Goal: Information Seeking & Learning: Compare options

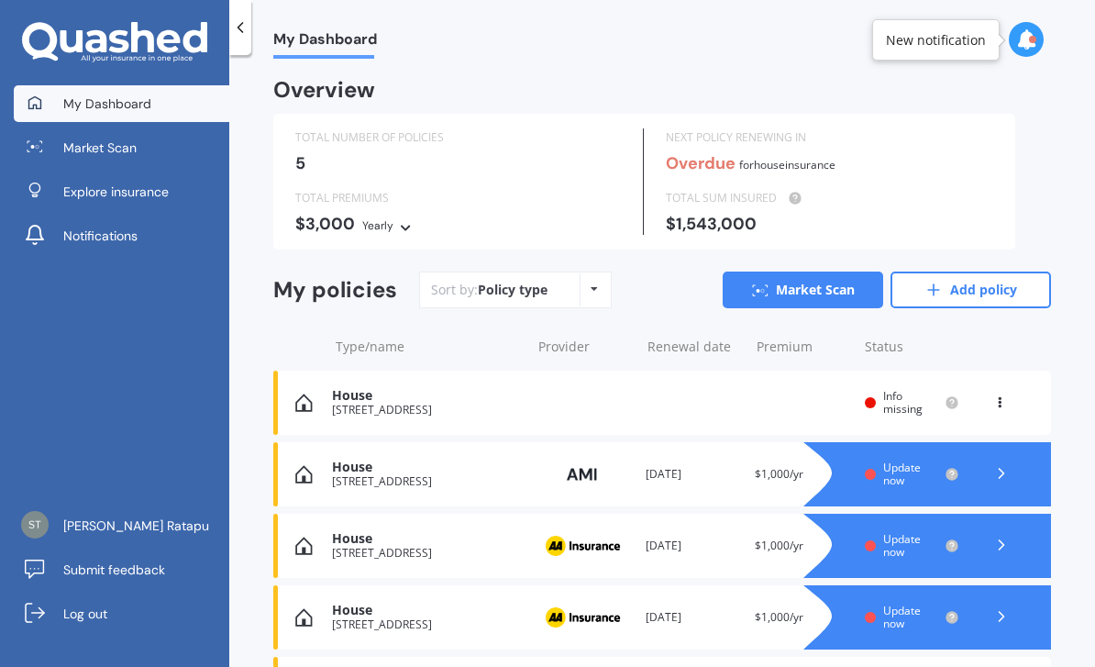
click at [969, 285] on link "Add policy" at bounding box center [970, 289] width 160 height 37
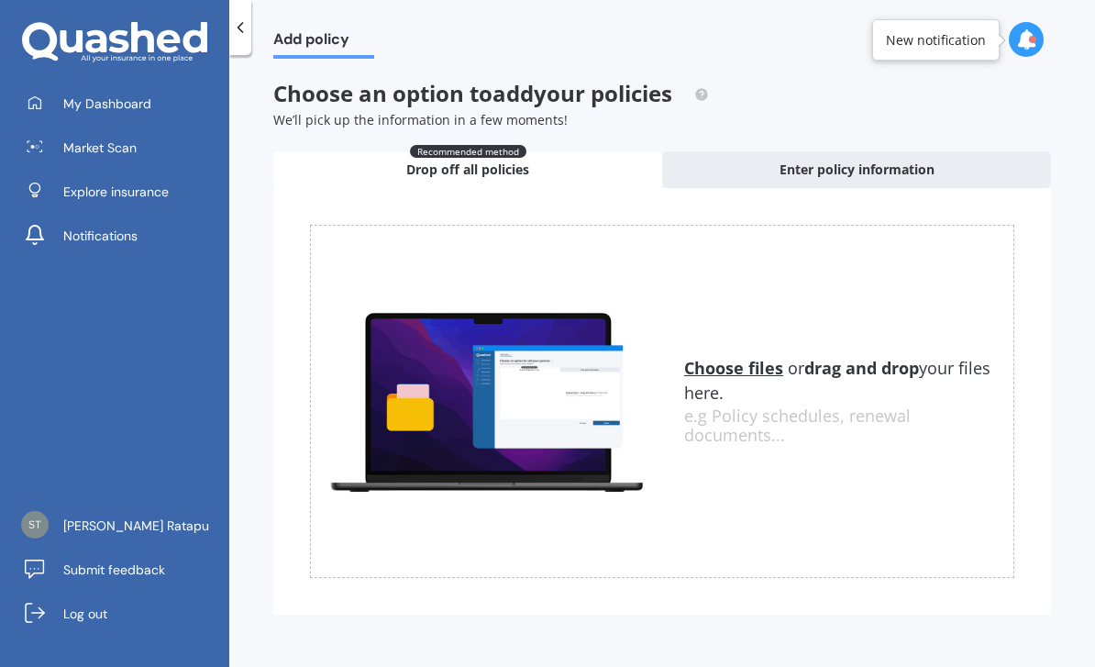
click at [973, 171] on div "Enter policy information" at bounding box center [856, 169] width 389 height 37
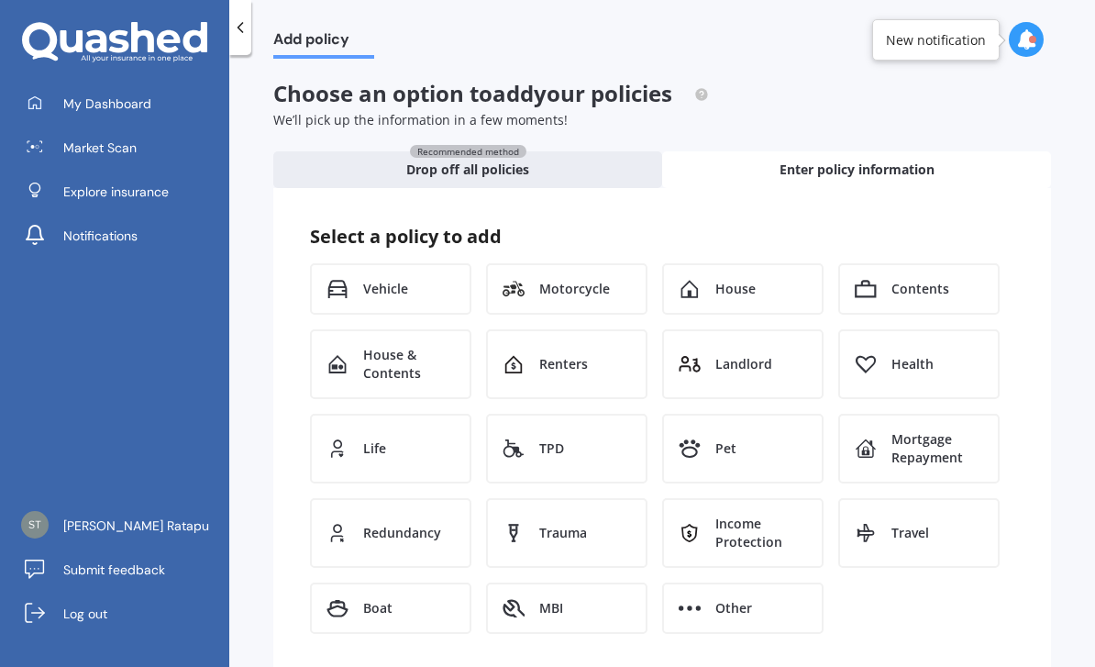
click at [768, 278] on div "House" at bounding box center [742, 288] width 161 height 51
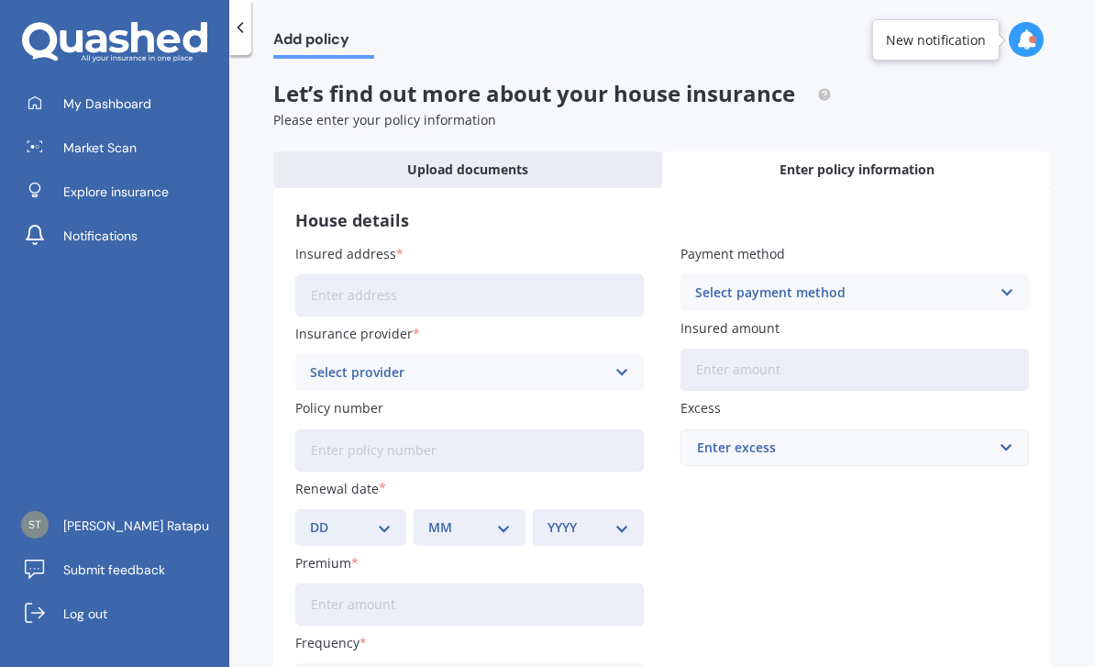
click at [562, 299] on input "Insured address" at bounding box center [469, 295] width 348 height 42
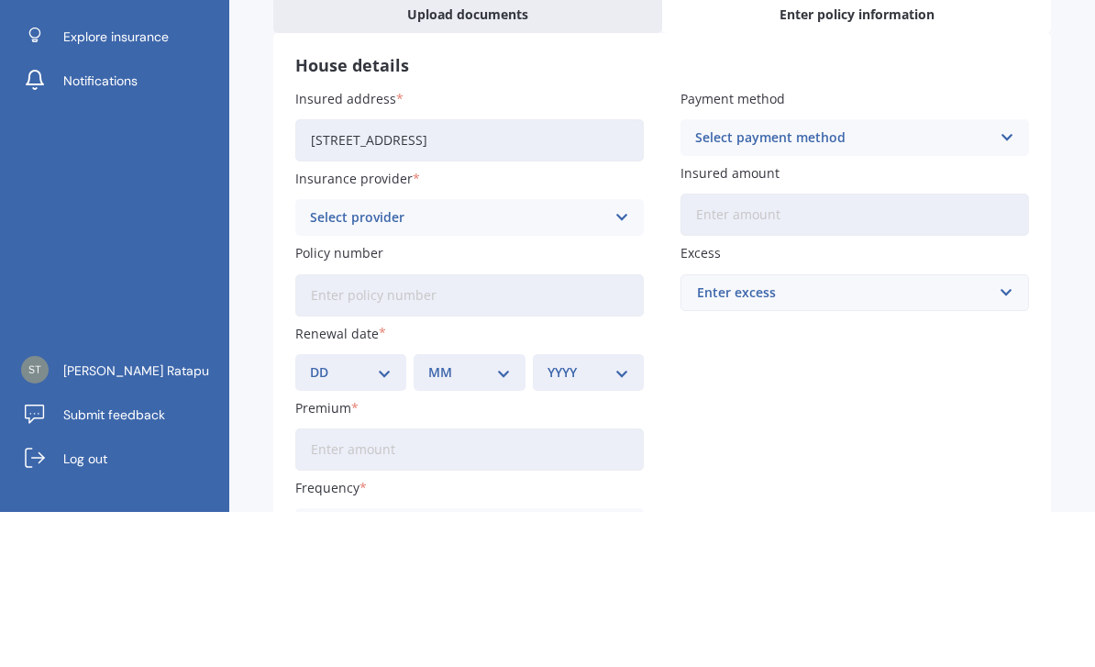
scroll to position [59, 0]
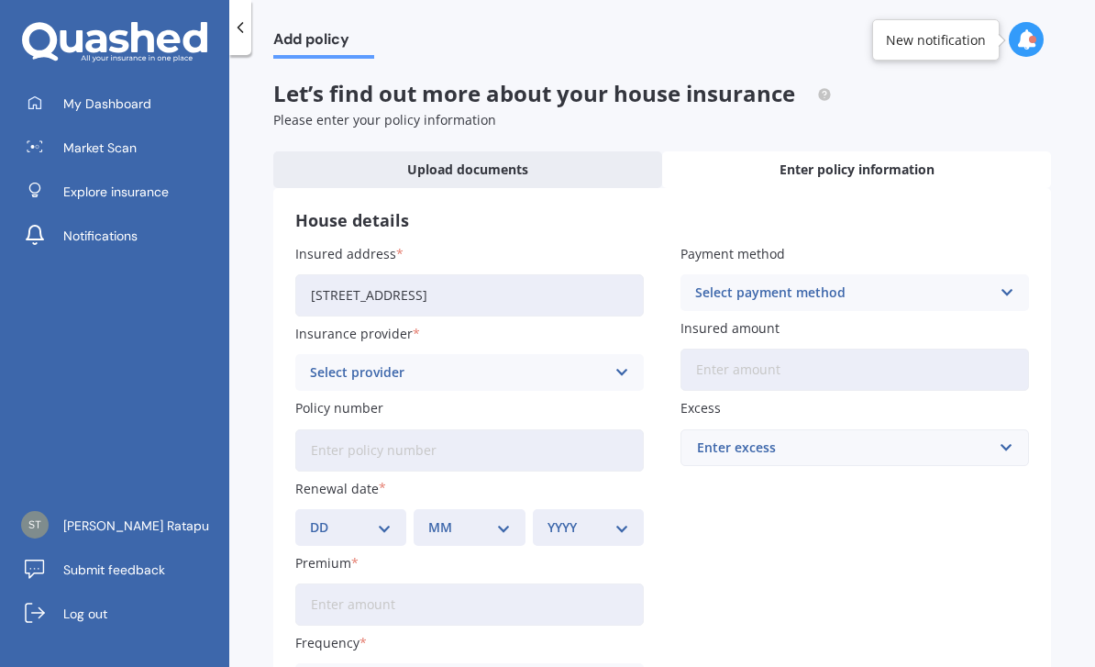
type input "[STREET_ADDRESS]"
click at [624, 362] on icon at bounding box center [621, 372] width 16 height 20
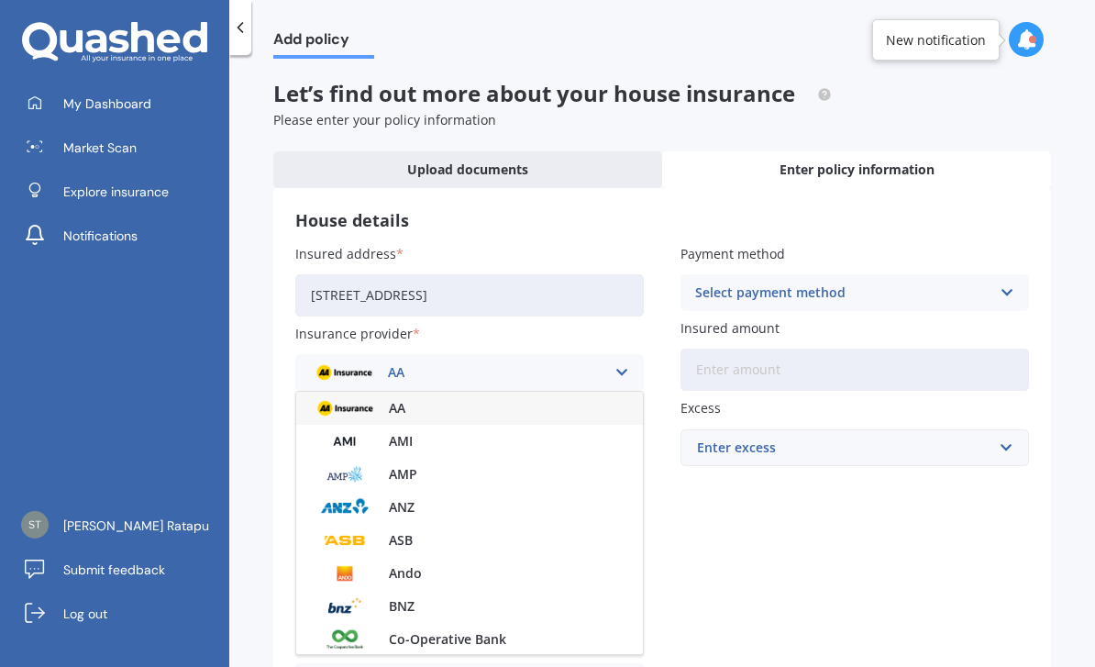
click at [606, 392] on div "AA" at bounding box center [469, 408] width 347 height 33
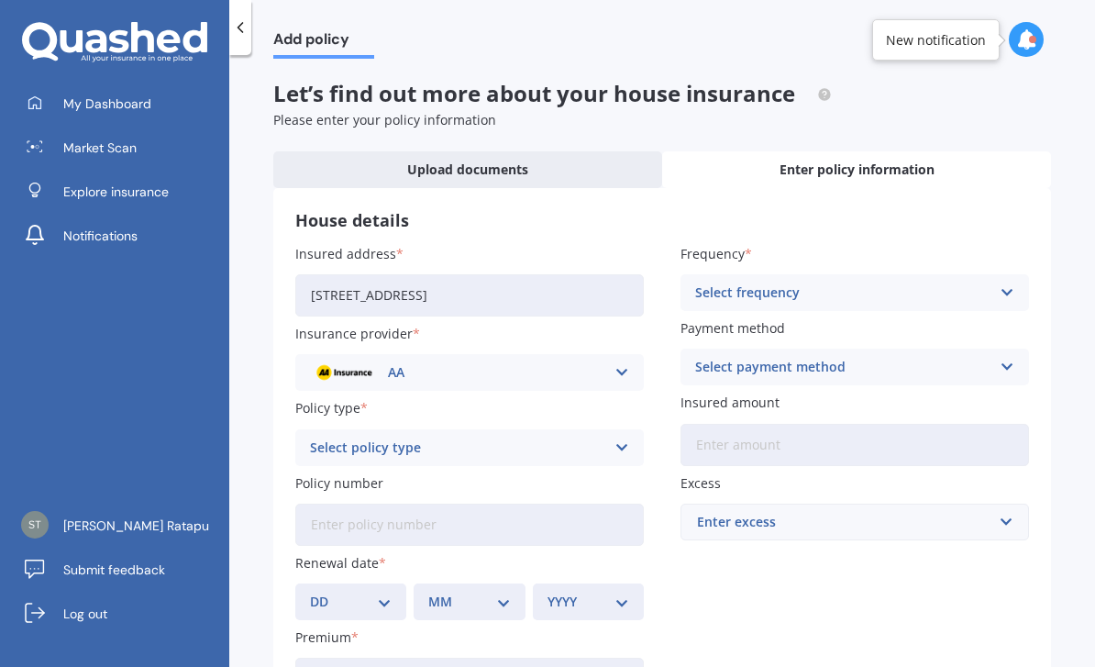
click at [611, 429] on div "Select policy type Home Insurance Policy" at bounding box center [469, 447] width 348 height 37
click at [596, 467] on div "Home Insurance Policy" at bounding box center [469, 483] width 347 height 33
click at [388, 591] on select "DD 01 02 03 04 05 06 07 08 09 10 11 12 13 14 15 16 17 18 19 20 21 22 23 24 25 2…" at bounding box center [351, 601] width 82 height 20
select select "10"
click at [503, 591] on select "MM 01 02 03 04 05 06 07 08 09 10 11 12" at bounding box center [469, 601] width 82 height 20
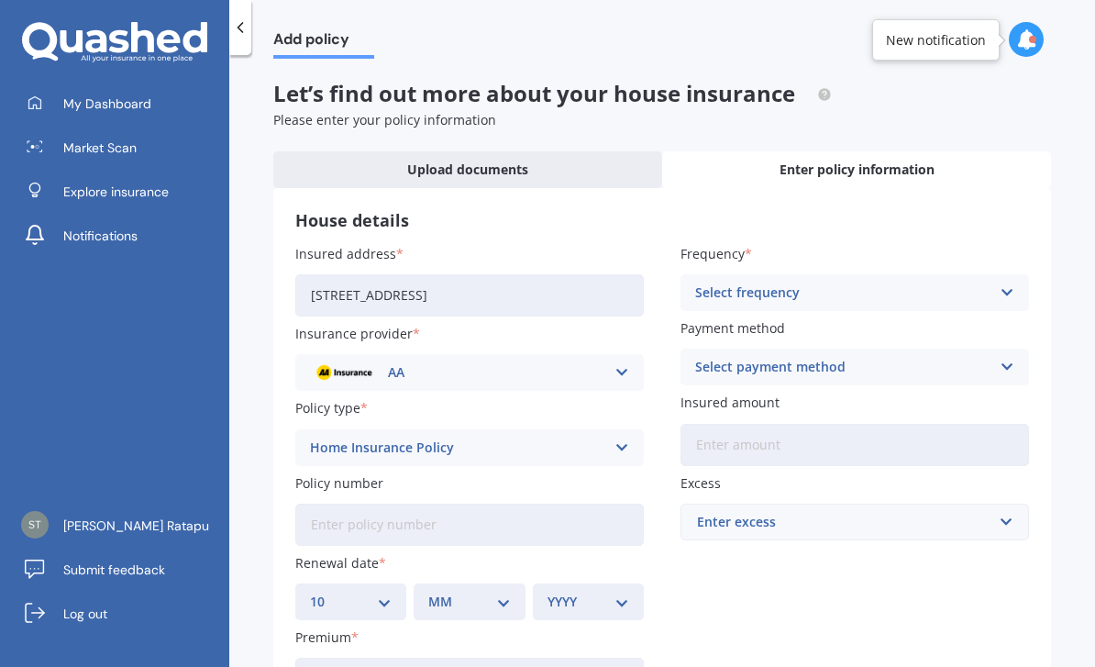
select select "03"
click at [615, 591] on select "YYYY 2027 2026 2025 2024 2023 2022 2021 2020 2019 2018 2017 2016 2015 2014 2013…" at bounding box center [588, 601] width 82 height 20
select select "1982"
click at [576, 658] on input "Premium" at bounding box center [469, 679] width 348 height 42
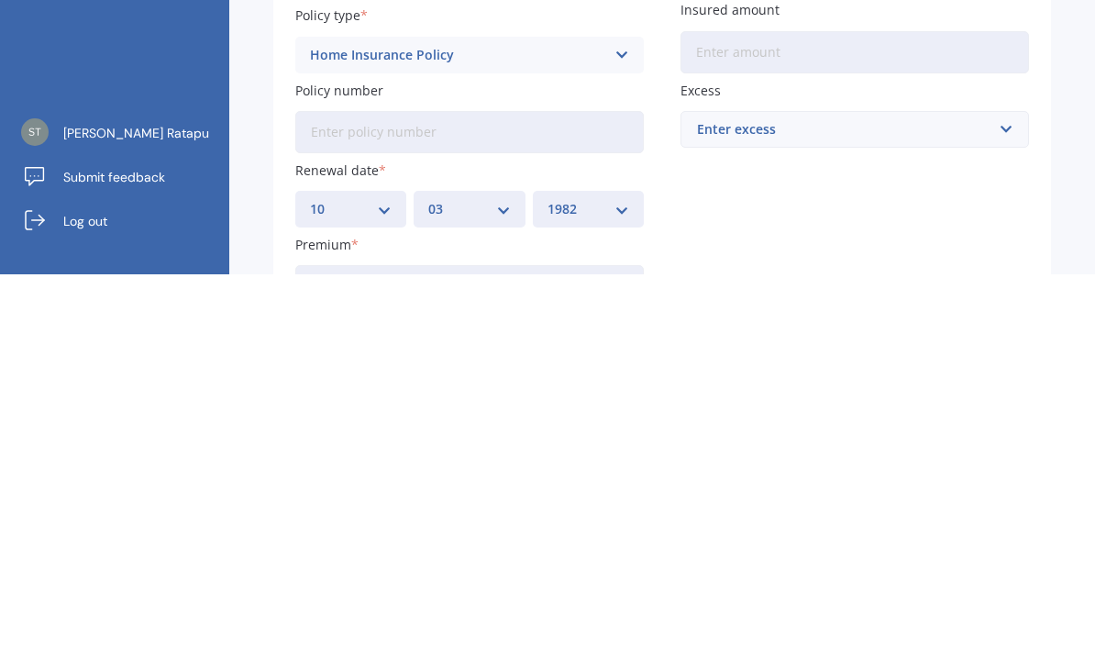
type input "$1,000.00"
click at [999, 244] on div "Insured address [STREET_ADDRESS] Insurance provider AA AA AMI AMP ANZ ASB Ando …" at bounding box center [662, 472] width 734 height 457
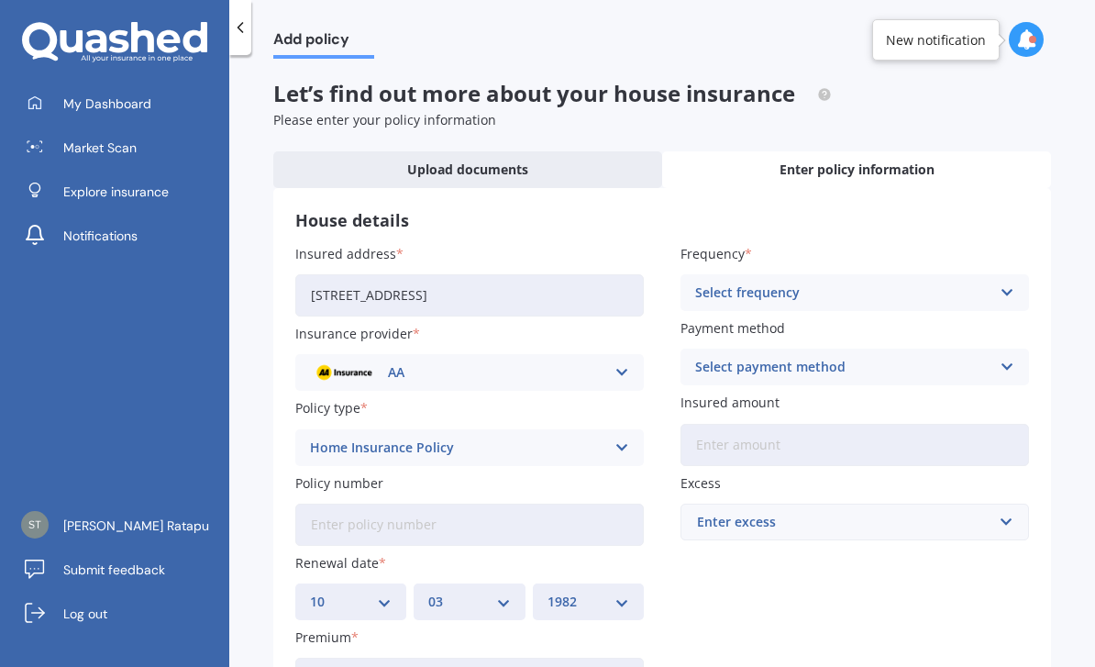
click at [1003, 282] on icon at bounding box center [1007, 292] width 16 height 20
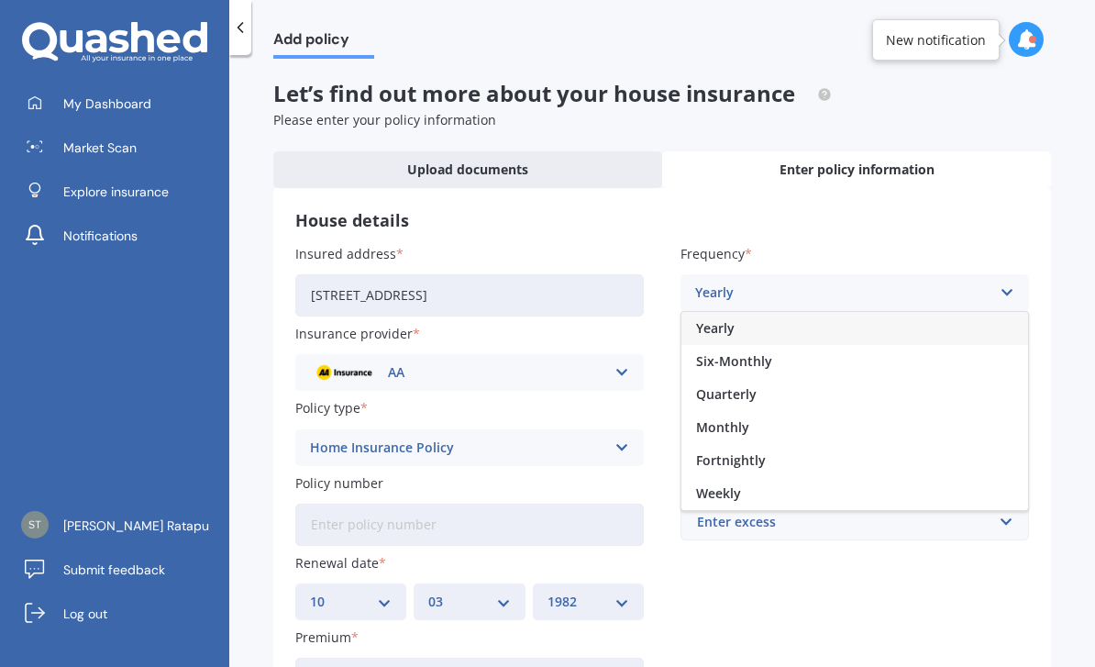
click at [914, 312] on div "Yearly" at bounding box center [854, 328] width 347 height 33
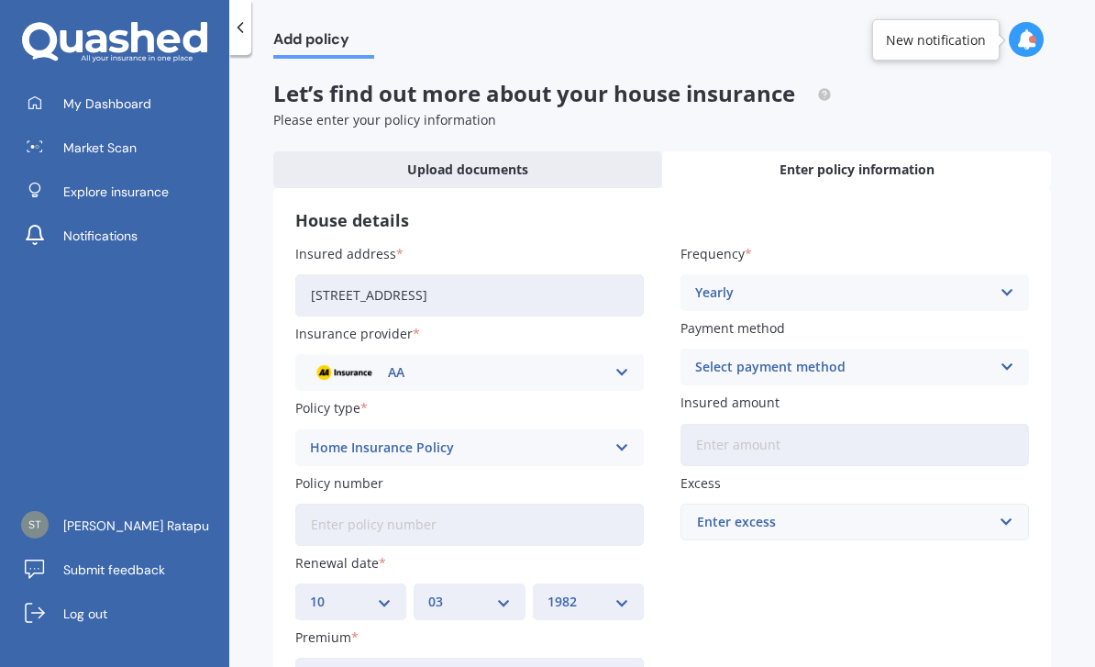
click at [954, 357] on div "Select payment method" at bounding box center [842, 367] width 295 height 20
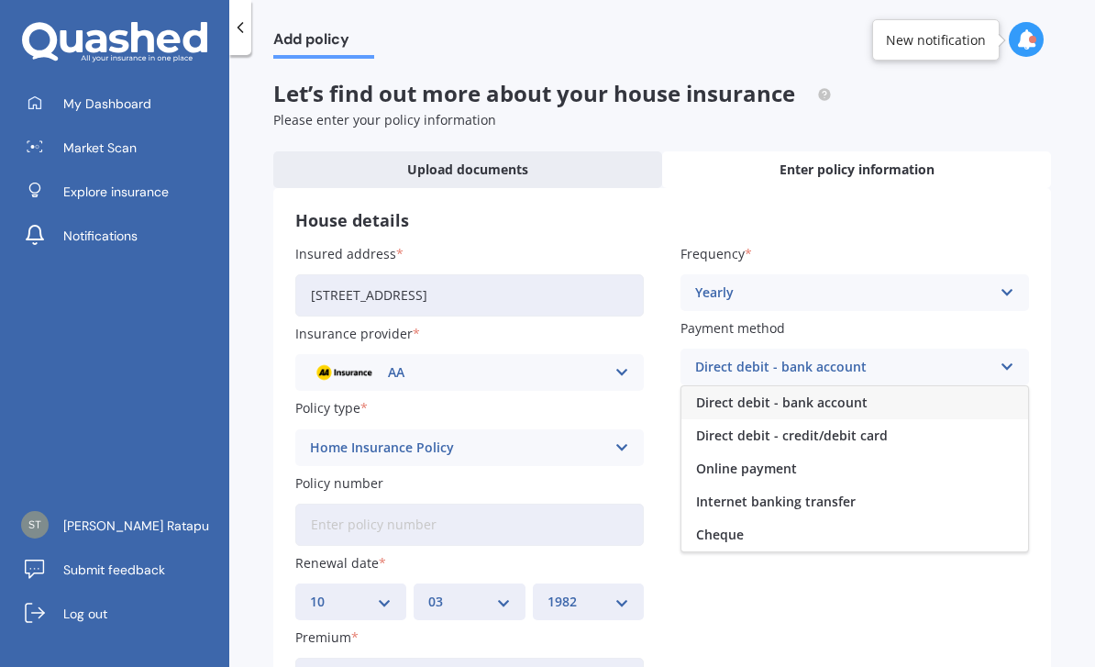
click at [904, 386] on div "Direct debit - bank account" at bounding box center [854, 402] width 347 height 33
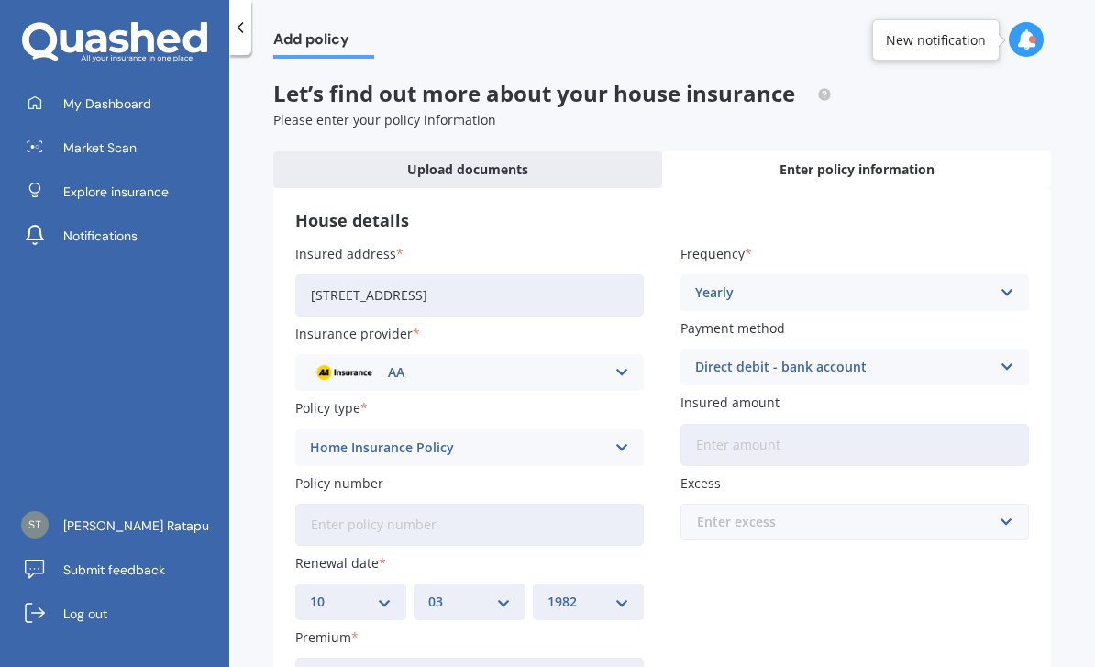
click at [915, 504] on input "text" at bounding box center [848, 521] width 332 height 35
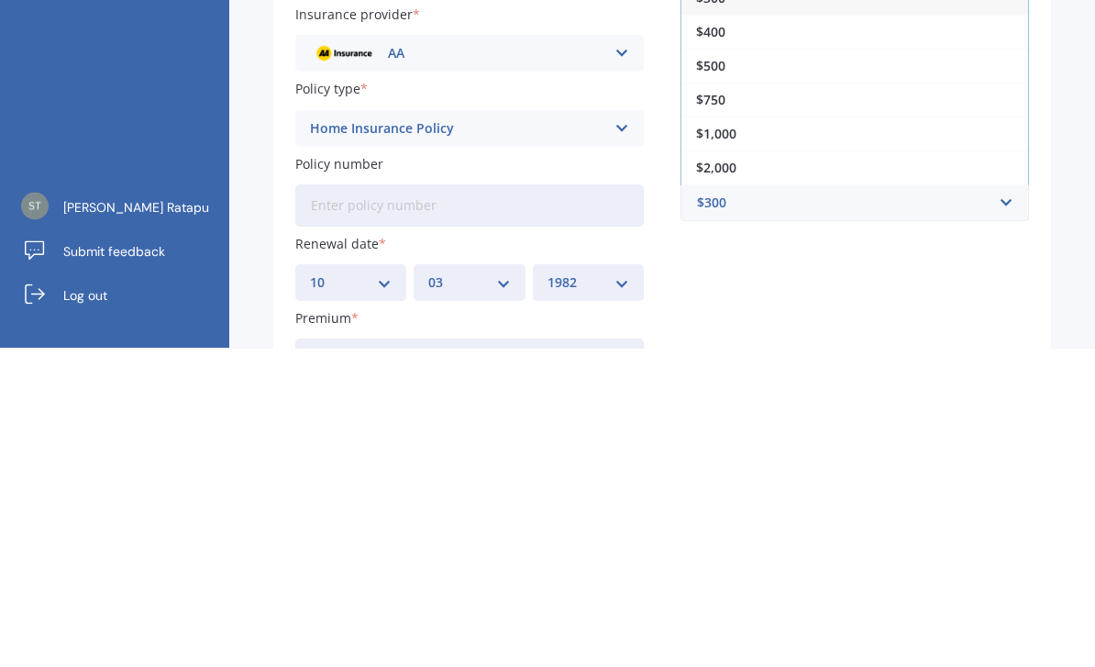
click at [976, 470] on div "$2,000" at bounding box center [854, 487] width 347 height 34
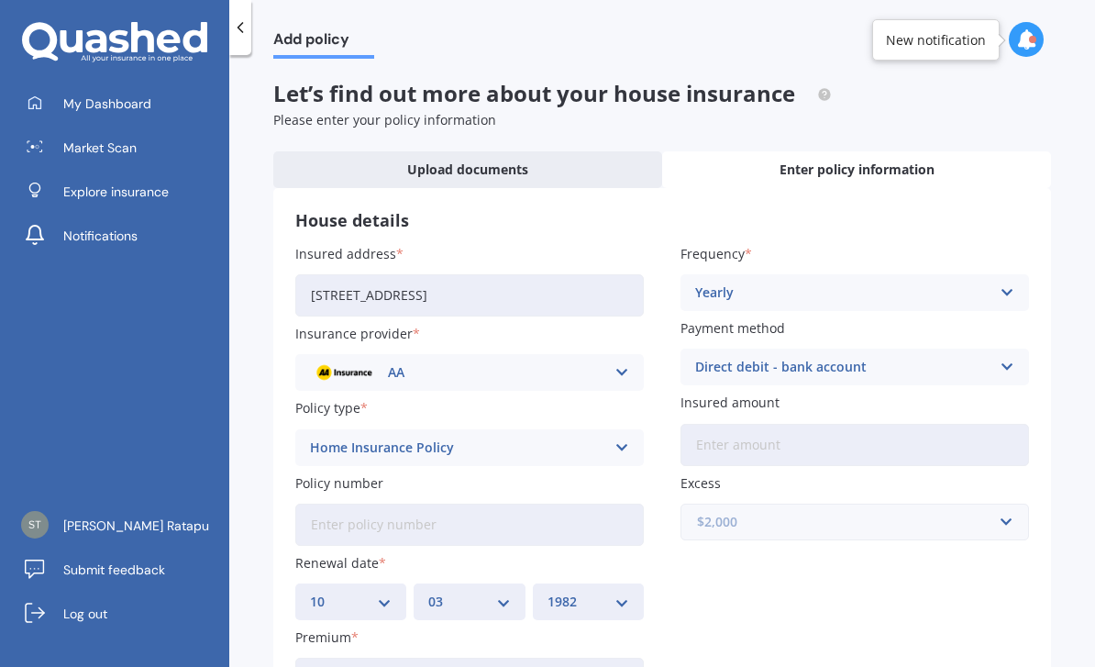
click at [923, 504] on input "text" at bounding box center [848, 521] width 332 height 35
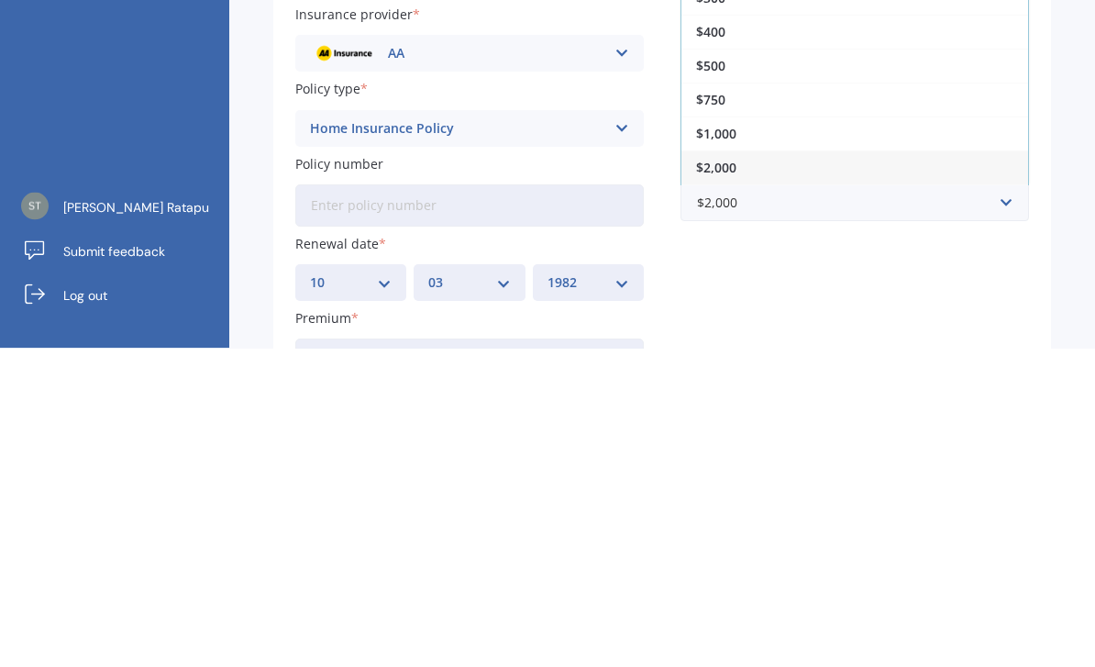
click at [959, 436] on div "$1,000" at bounding box center [854, 453] width 347 height 34
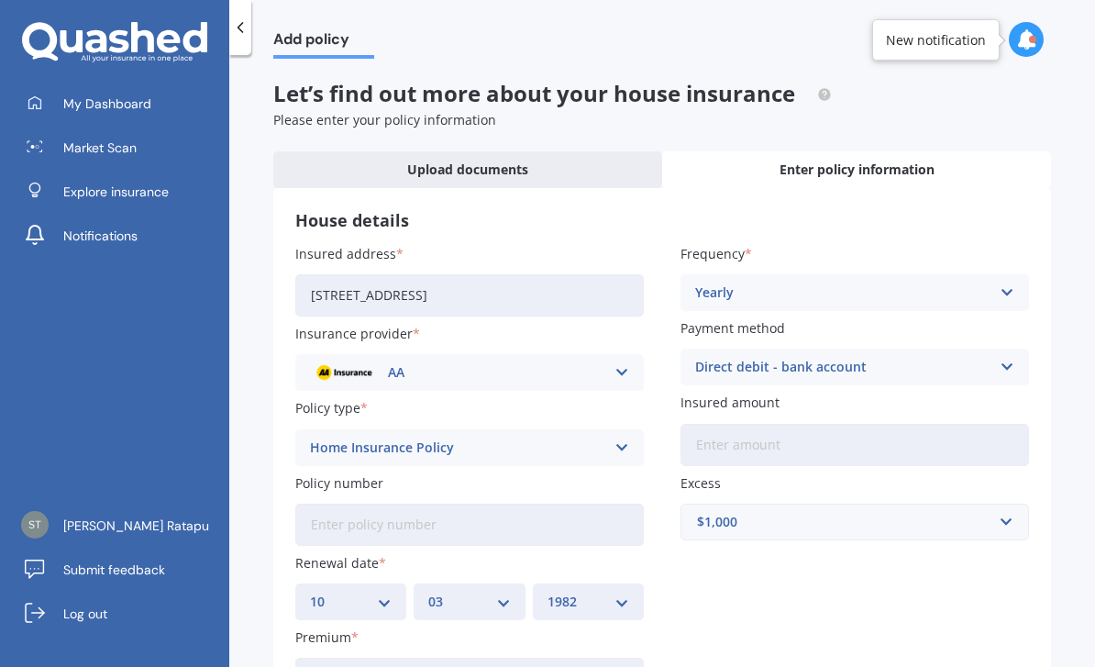
click at [890, 424] on input "Insured amount" at bounding box center [854, 445] width 348 height 42
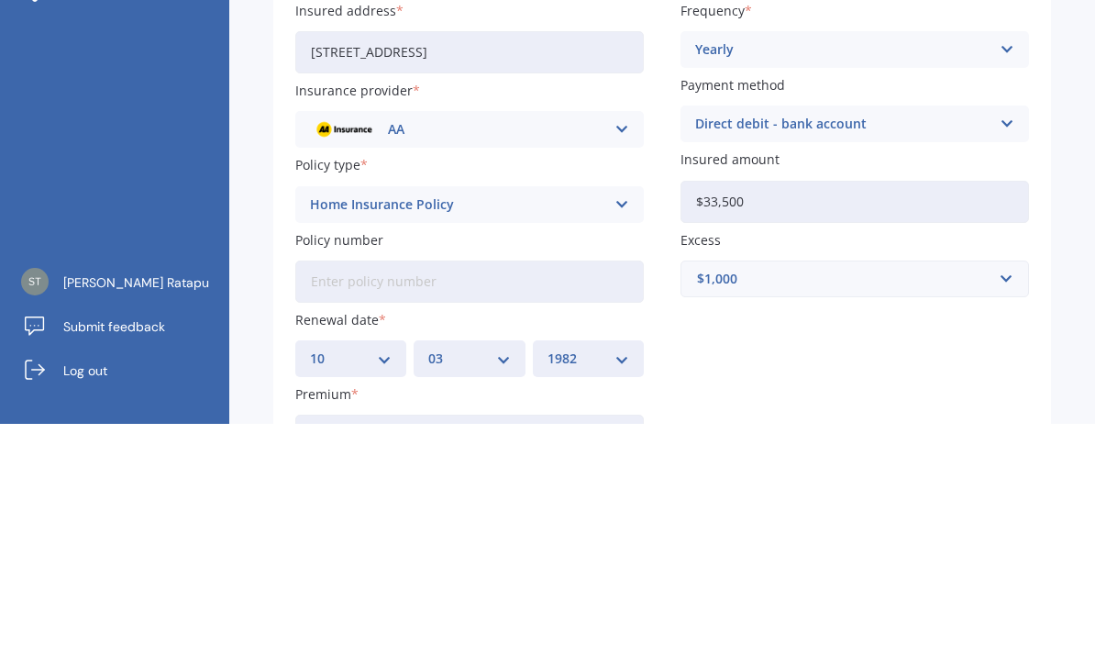
type input "$335,000"
click at [1067, 219] on div "Add policy Let’s find out more about your house insurance Please enter your pol…" at bounding box center [662, 365] width 866 height 612
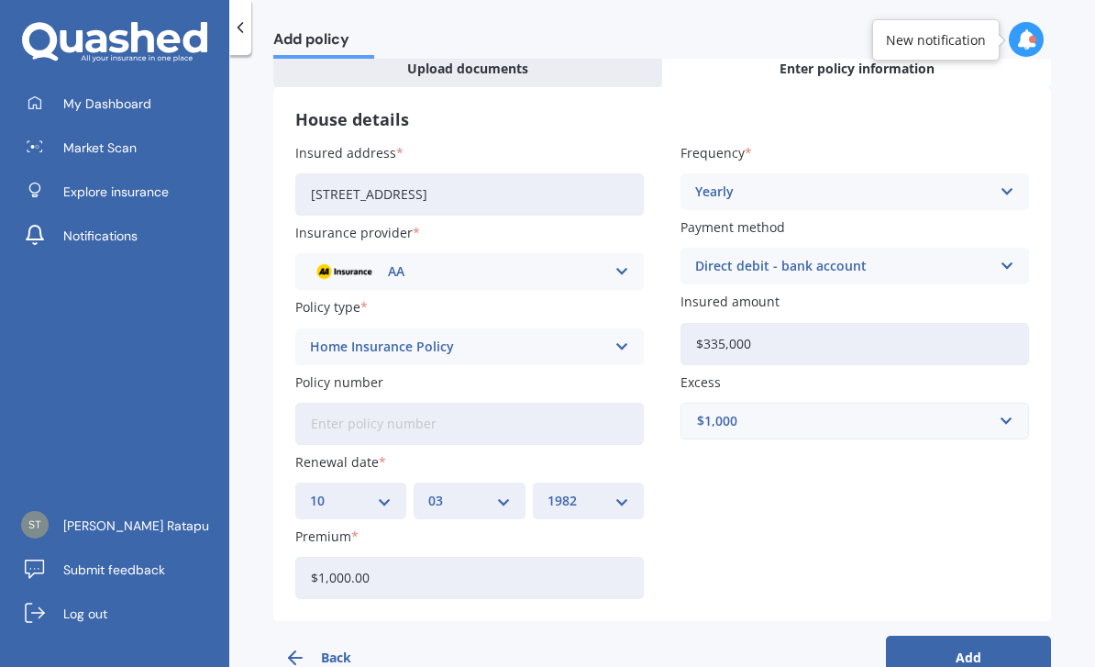
scroll to position [79, 0]
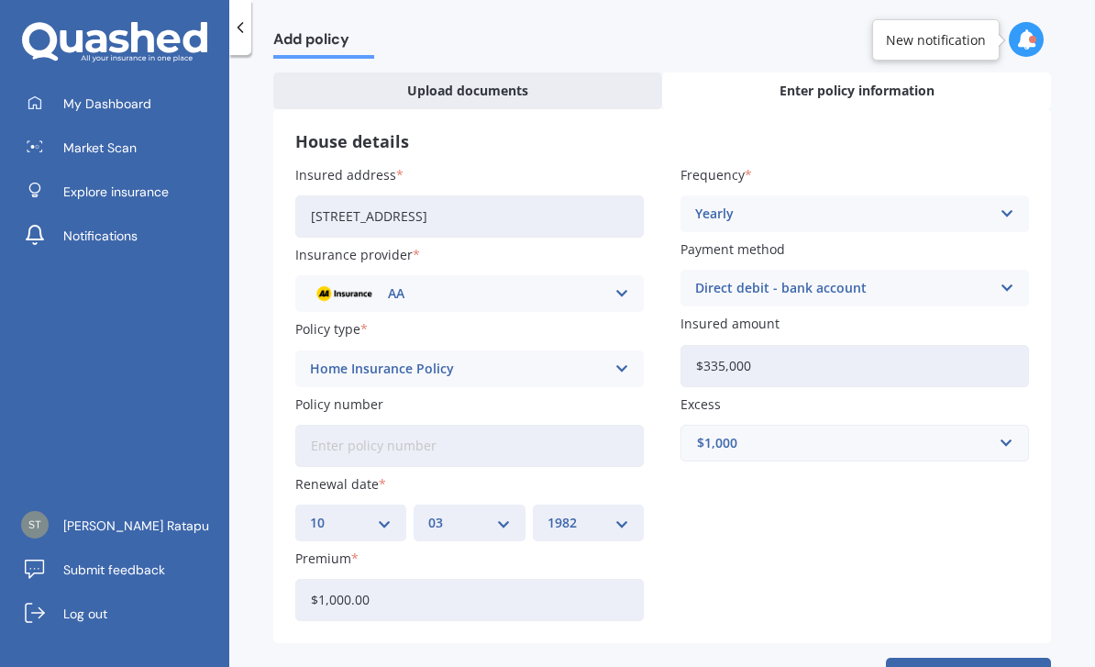
click at [967, 658] on button "Add" at bounding box center [968, 680] width 165 height 44
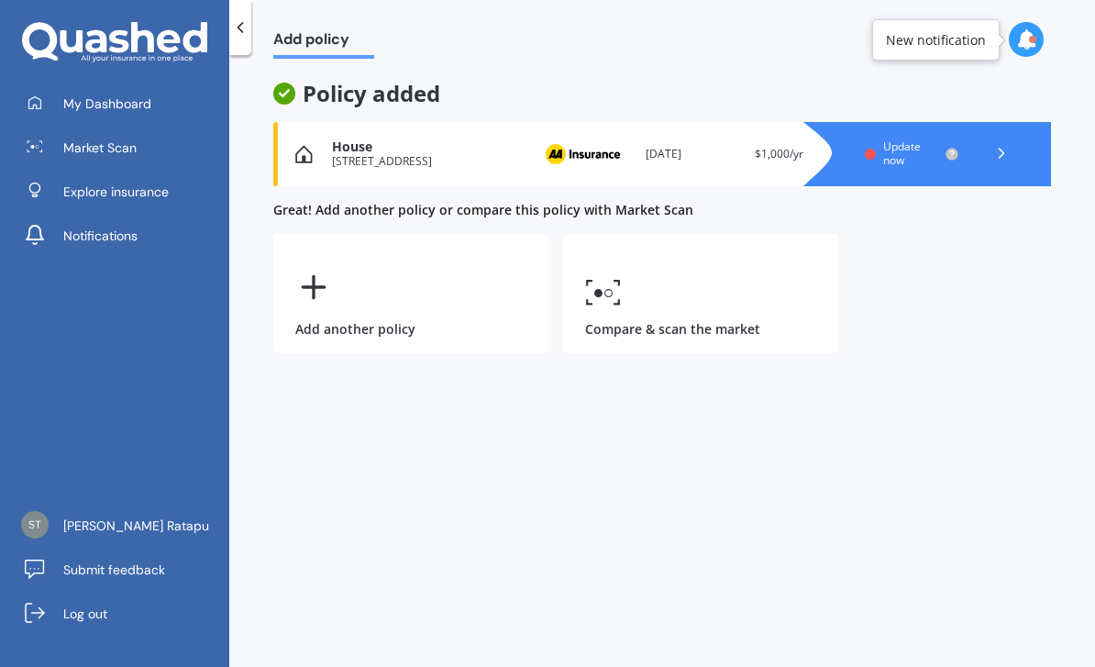
scroll to position [0, 0]
click at [691, 234] on link "Compare & scan the market" at bounding box center [700, 293] width 275 height 119
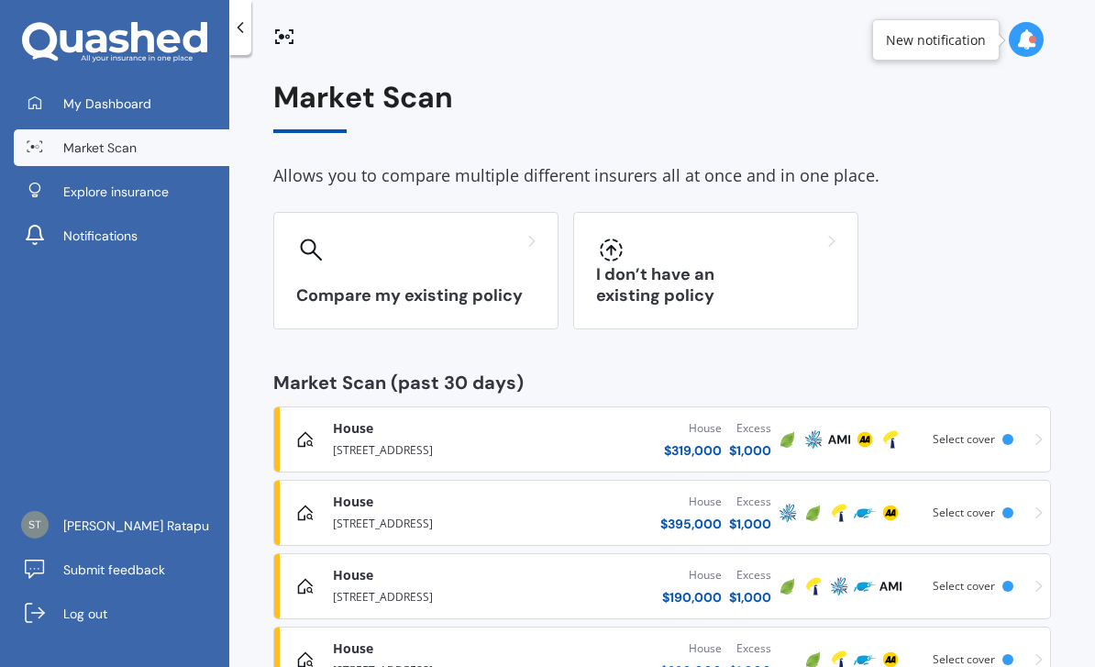
click at [816, 269] on div "I don’t have an existing policy" at bounding box center [715, 270] width 285 height 117
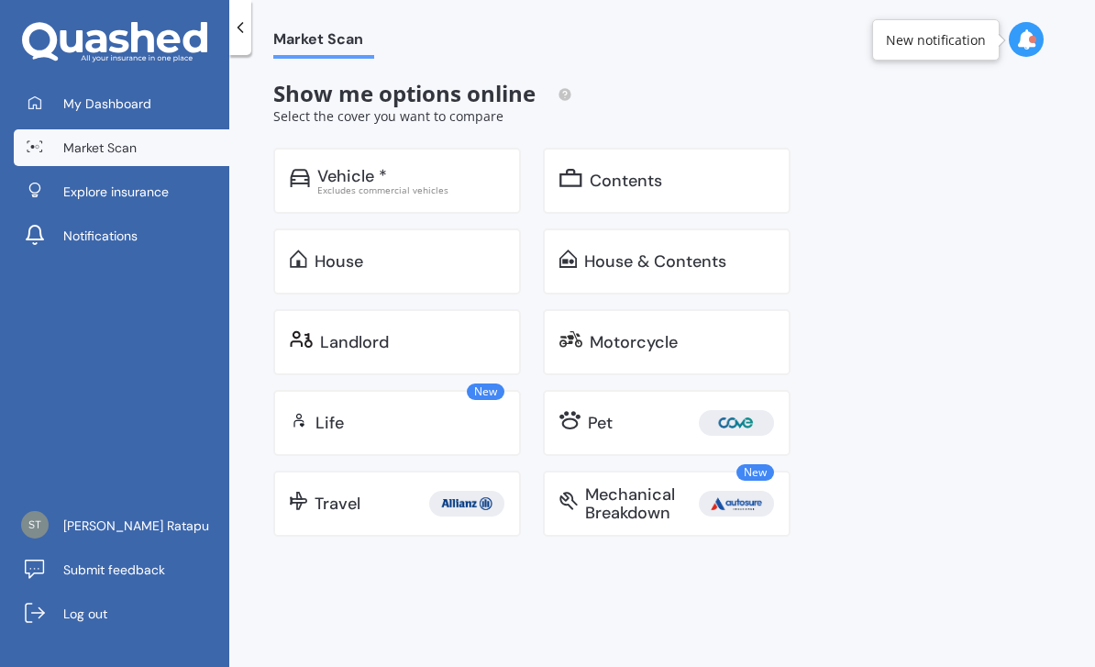
click at [466, 264] on div "House" at bounding box center [410, 261] width 190 height 18
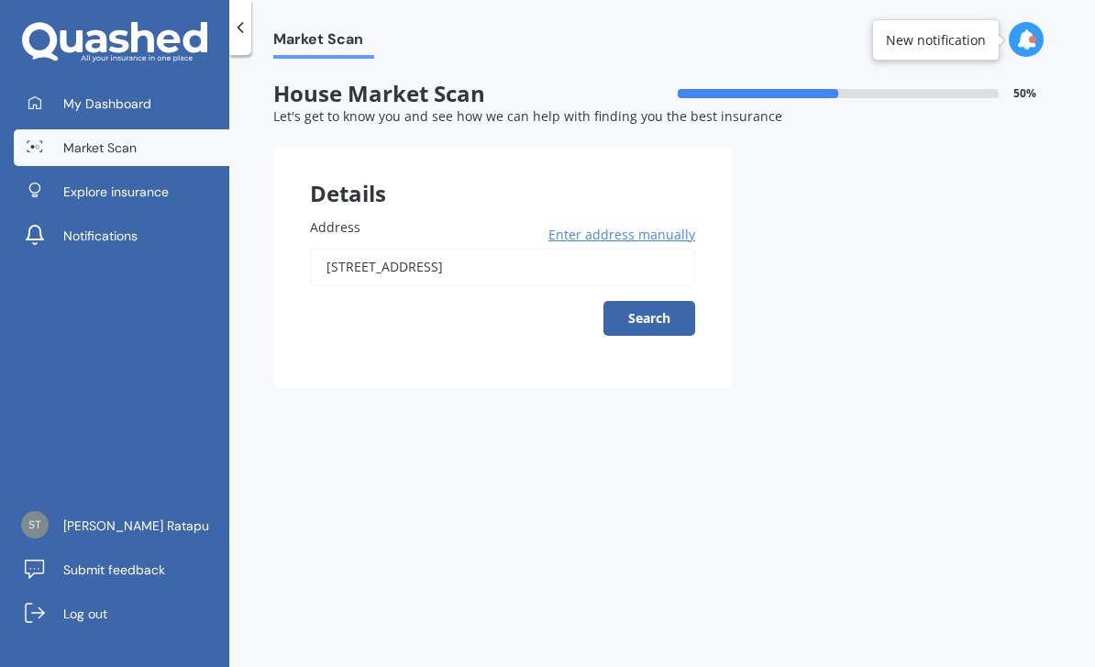
click at [656, 316] on button "Search" at bounding box center [649, 318] width 92 height 35
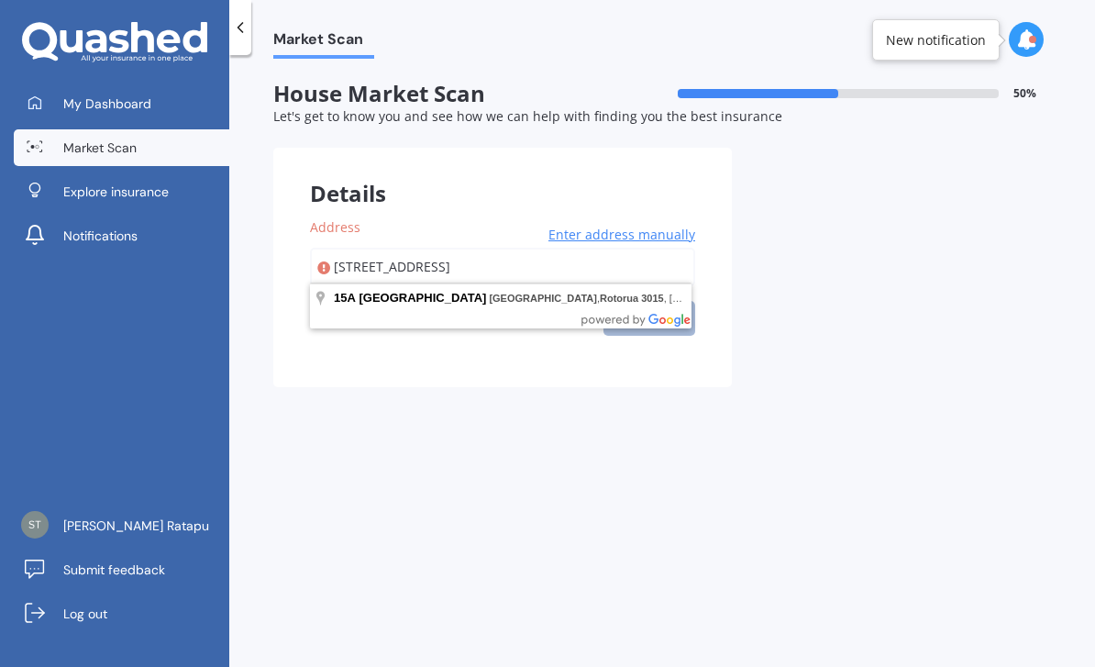
type input "[STREET_ADDRESS]"
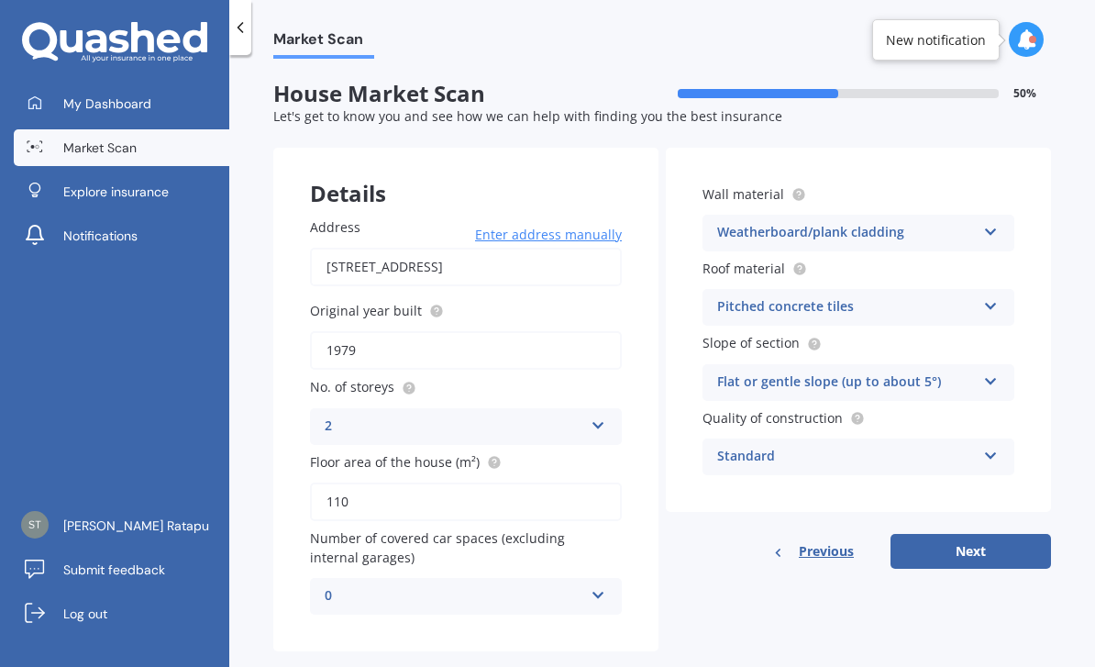
click at [958, 538] on button "Next" at bounding box center [970, 551] width 160 height 35
select select "10"
select select "03"
select select "1982"
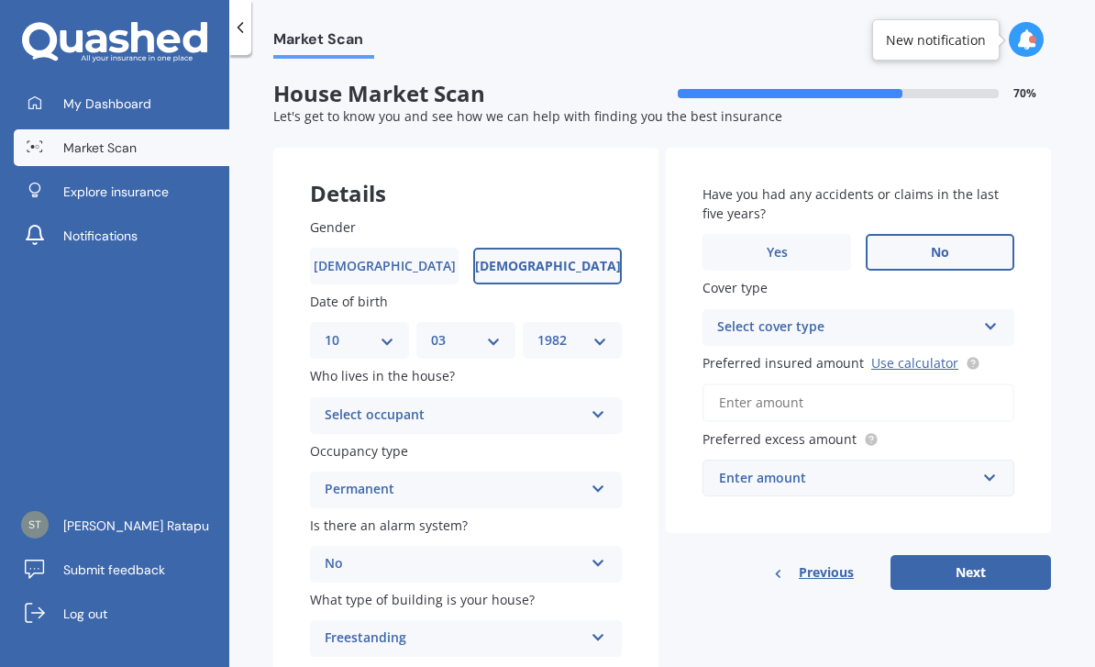
click at [1006, 309] on div "Select cover type High" at bounding box center [858, 327] width 312 height 37
click at [956, 353] on div "High" at bounding box center [858, 363] width 310 height 33
click at [933, 397] on input "Preferred insured amount Use calculator" at bounding box center [858, 402] width 312 height 39
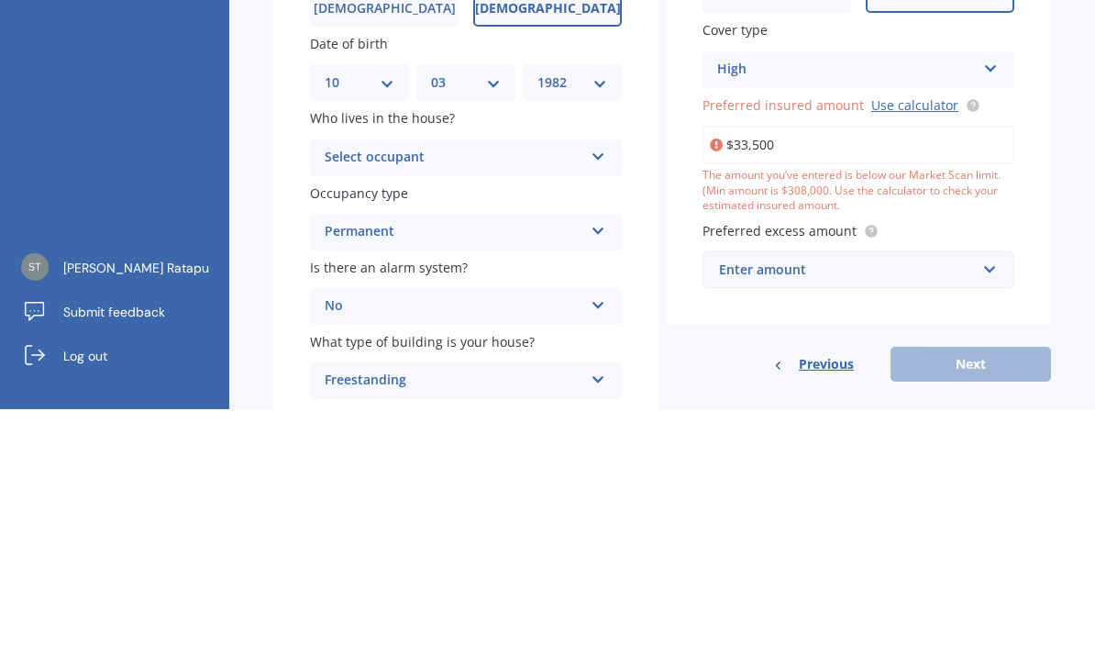
type input "$335,000"
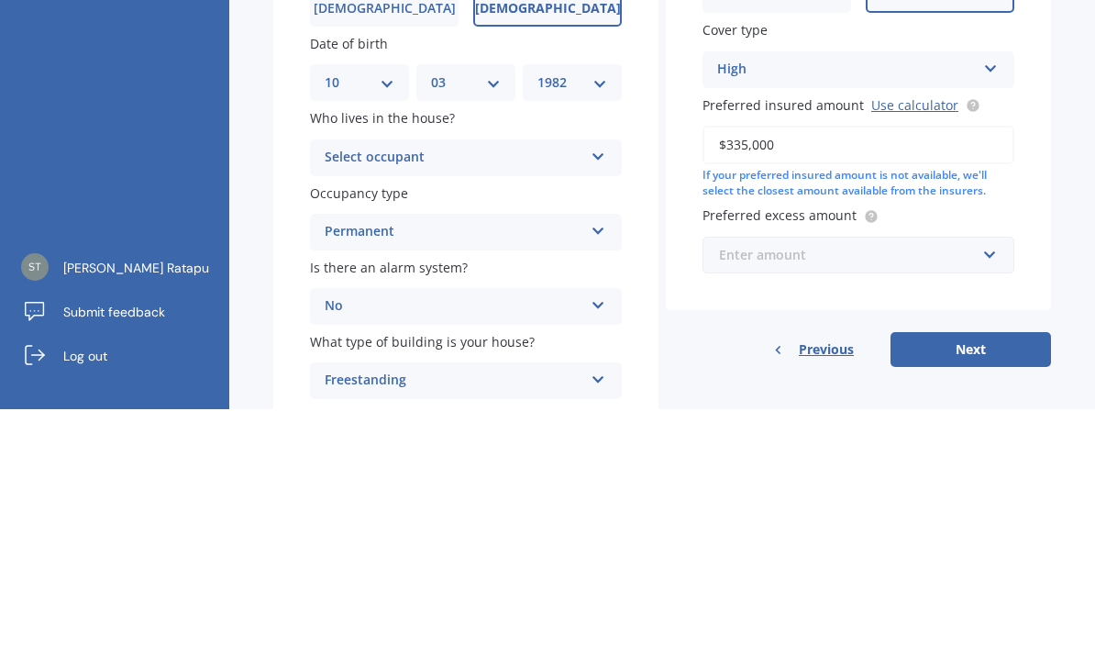
click at [992, 495] on input "text" at bounding box center [851, 512] width 295 height 35
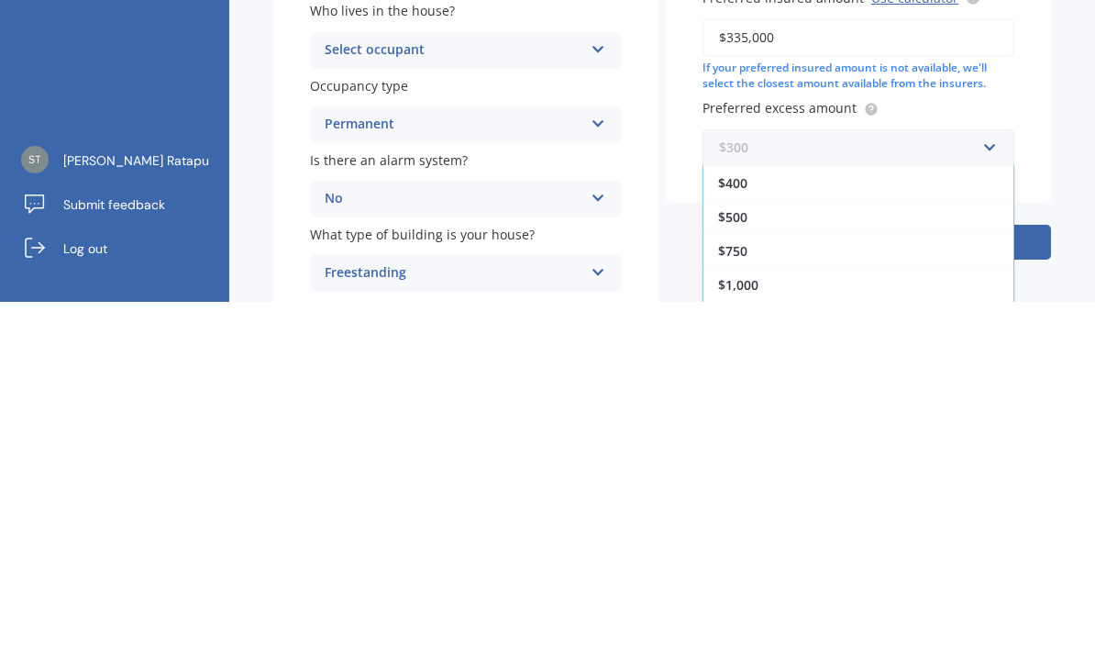
scroll to position [33, 0]
click at [932, 633] on div "$1,000" at bounding box center [858, 650] width 310 height 34
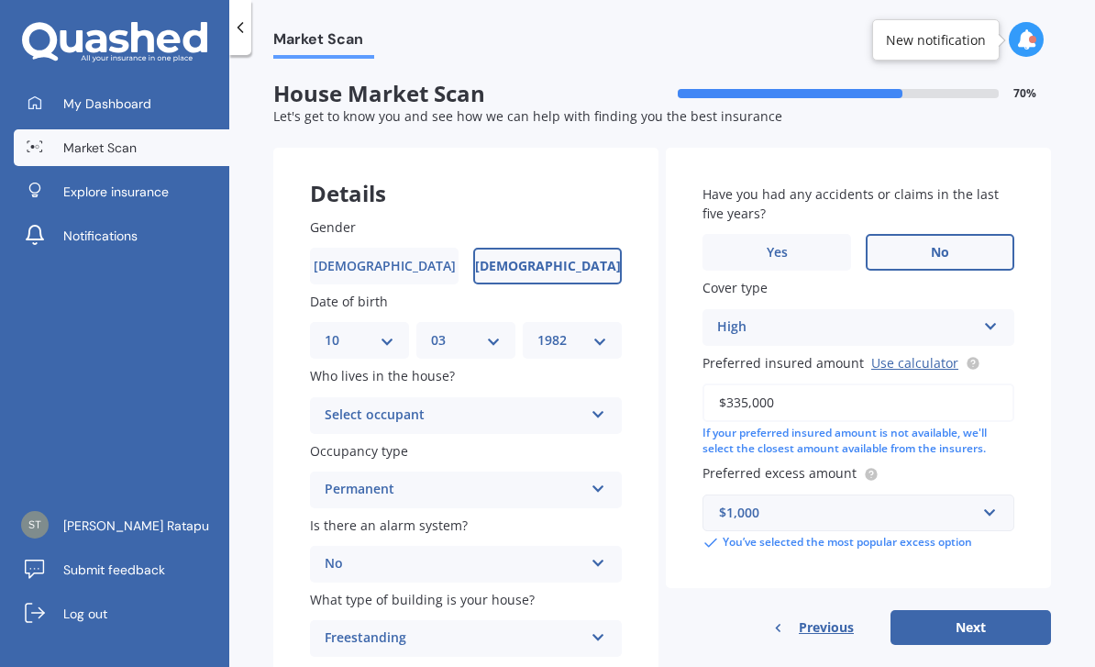
click at [959, 610] on button "Next" at bounding box center [970, 627] width 160 height 35
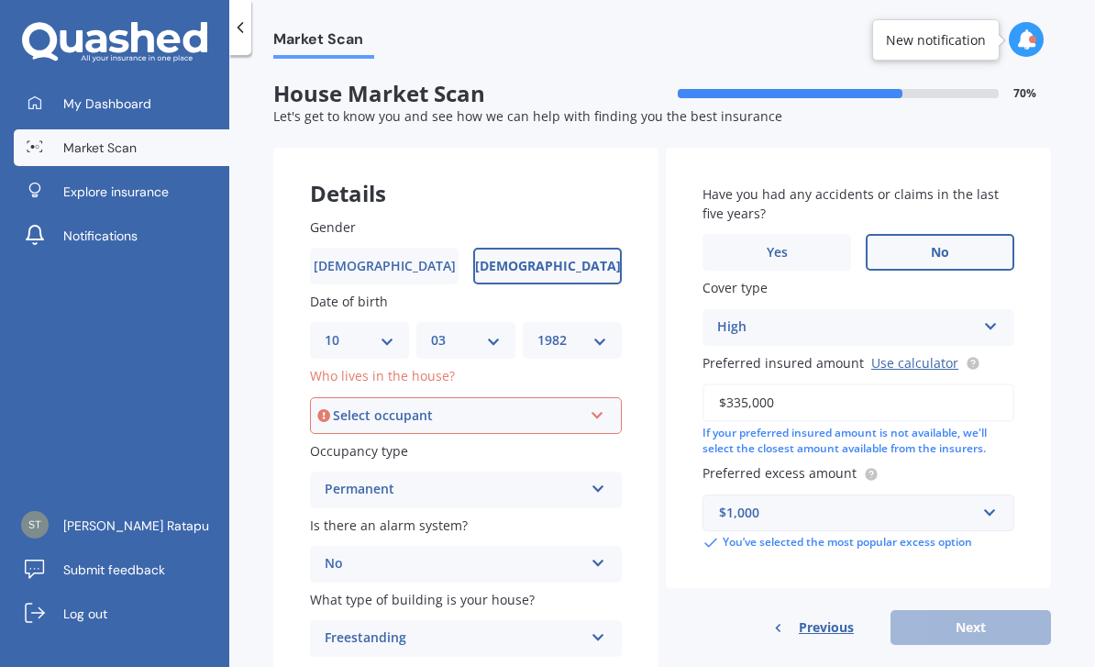
click at [329, 397] on div "Select occupant Owner Owner + Boarder" at bounding box center [466, 415] width 312 height 37
click at [555, 434] on div "Owner" at bounding box center [466, 450] width 308 height 33
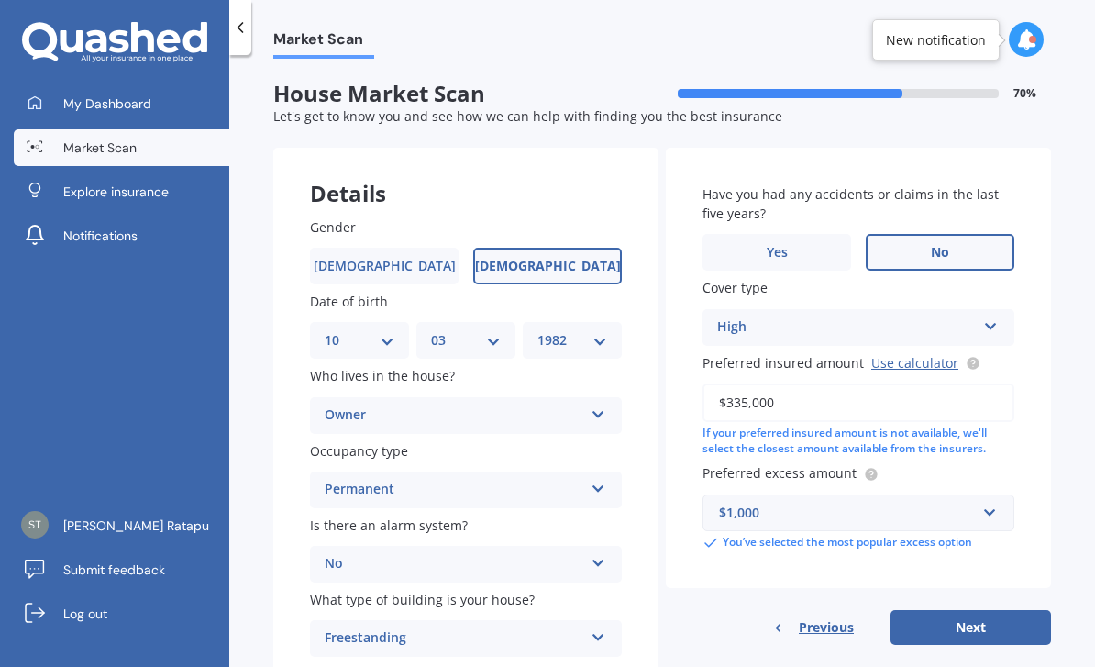
click at [986, 610] on button "Next" at bounding box center [970, 627] width 160 height 35
select select "10"
select select "03"
select select "1982"
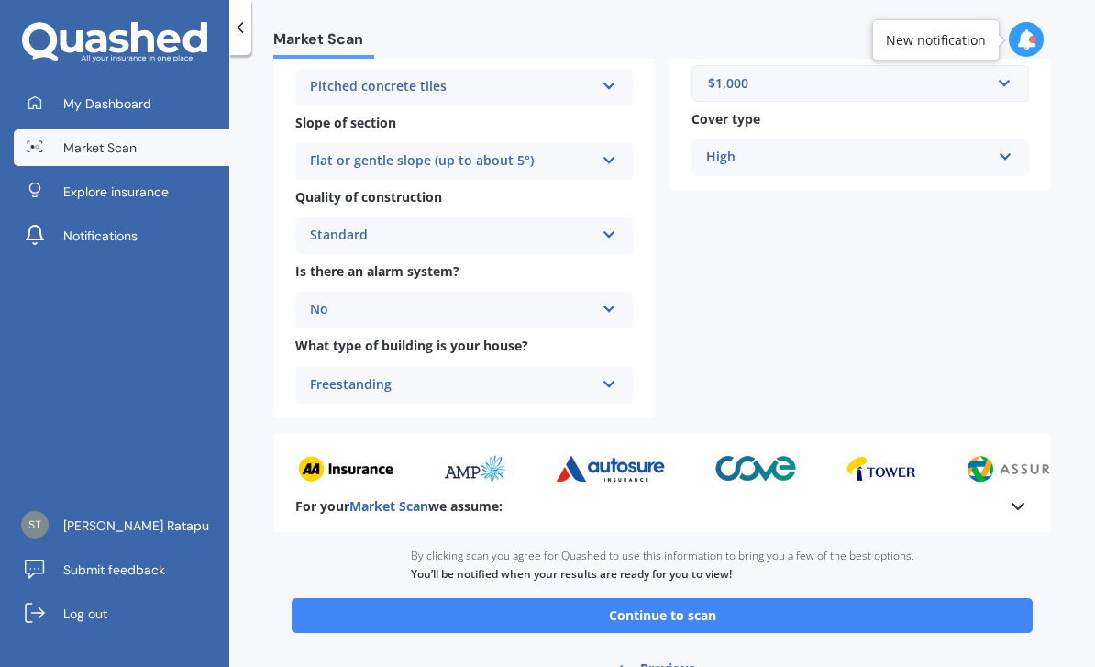
scroll to position [576, 0]
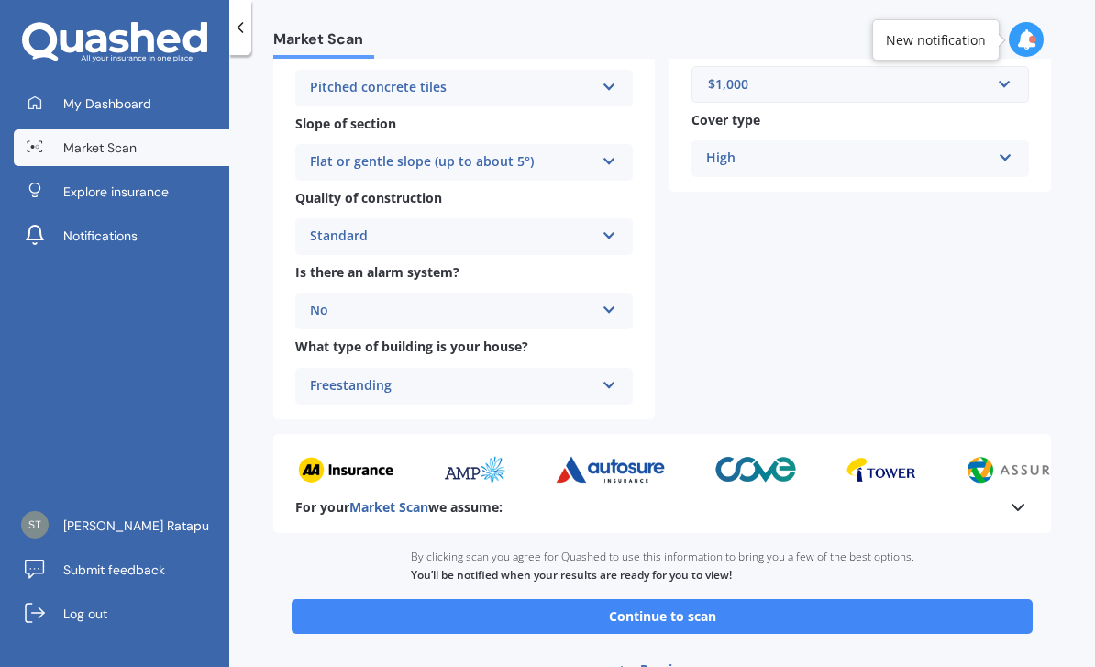
click at [905, 599] on button "Continue to scan" at bounding box center [662, 616] width 741 height 35
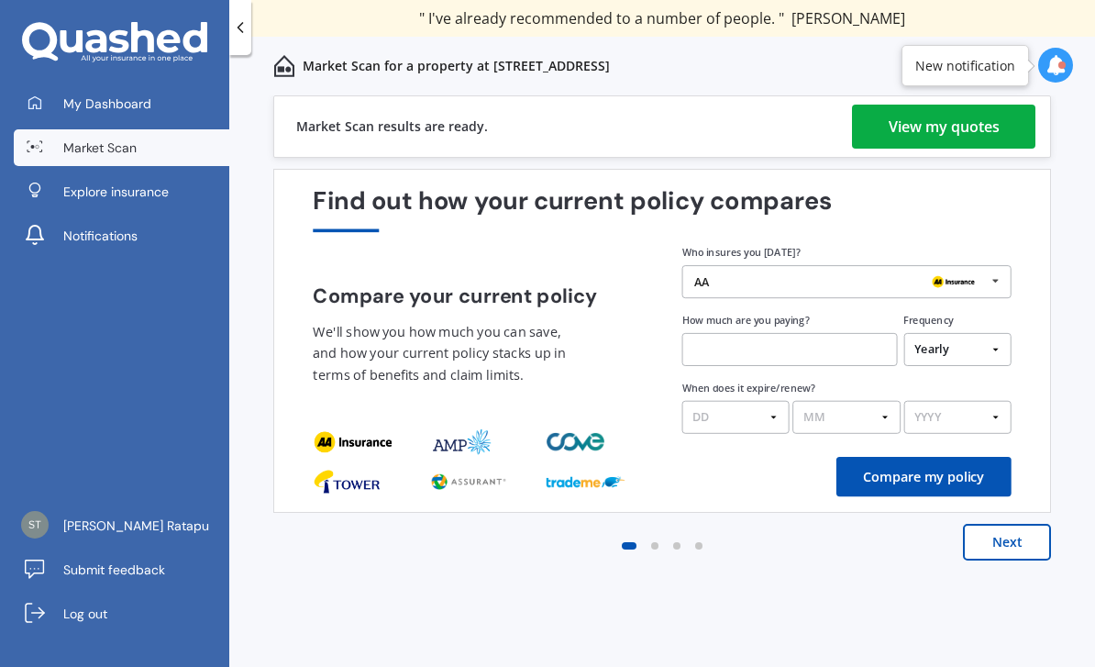
click at [964, 114] on div "View my quotes" at bounding box center [944, 127] width 111 height 44
